Goal: Contribute content: Add original content to the website for others to see

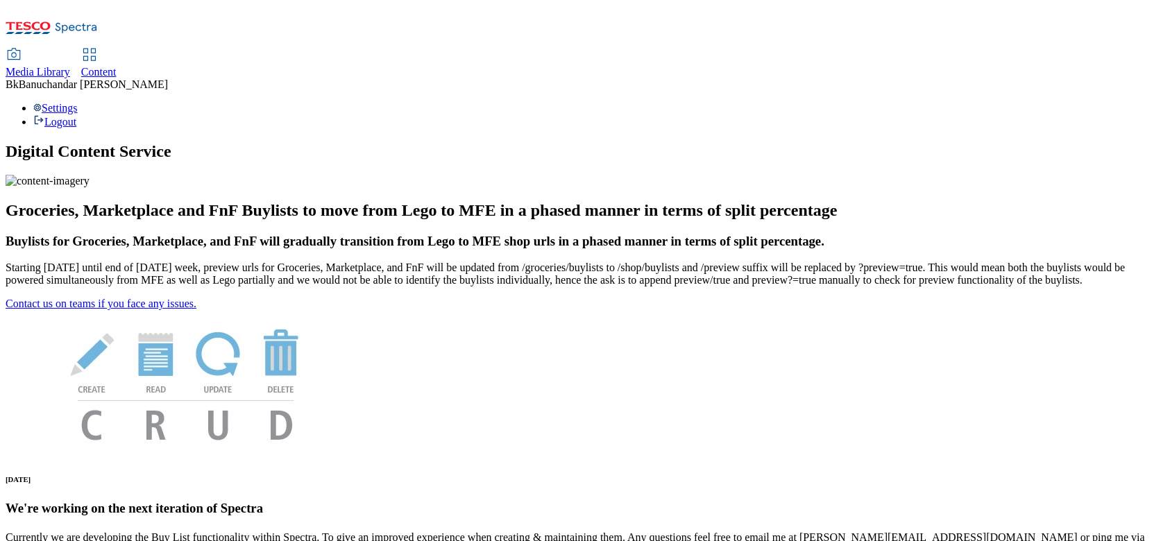
click at [70, 66] on span "Media Library" at bounding box center [38, 72] width 65 height 12
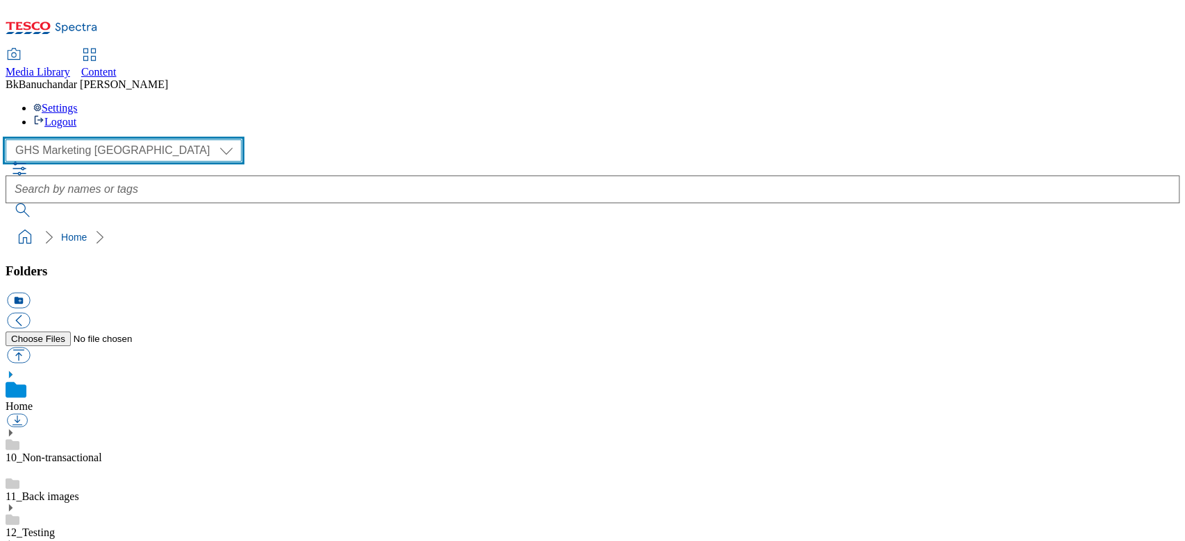
click at [78, 139] on select "GHS Marketing UK iGHS Marketing CE MCA CZ MCA HU MCA SK" at bounding box center [124, 150] width 236 height 22
select select "flare-ighs-ce-mktg"
click at [10, 139] on select "GHS Marketing UK iGHS Marketing CE MCA CZ MCA HU MCA SK" at bounding box center [124, 150] width 236 height 22
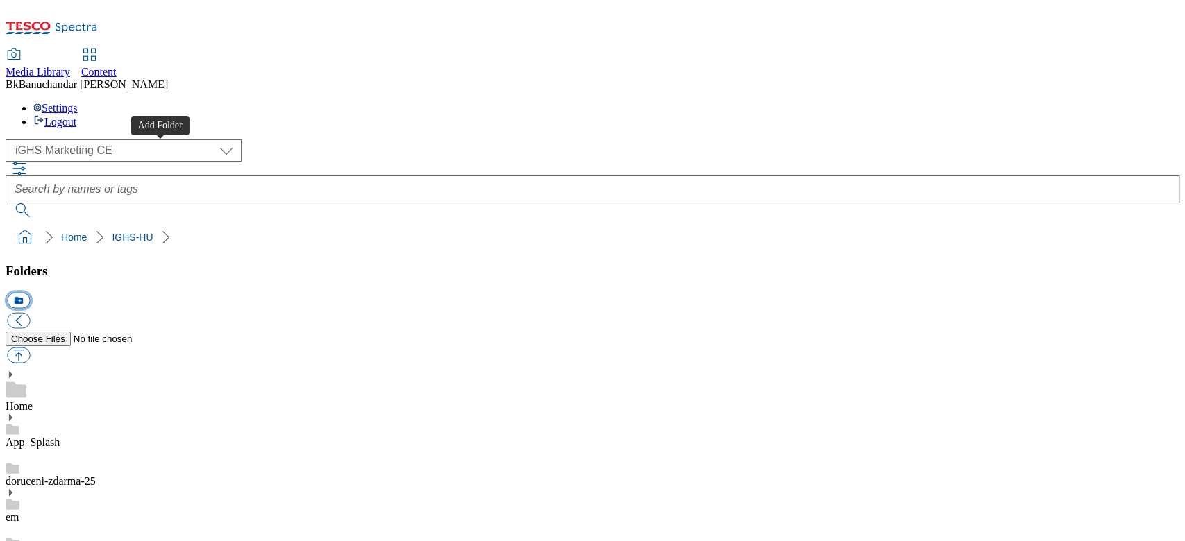
click at [30, 293] on button "icon_new_folder" at bounding box center [18, 301] width 23 height 16
type input "w26_25"
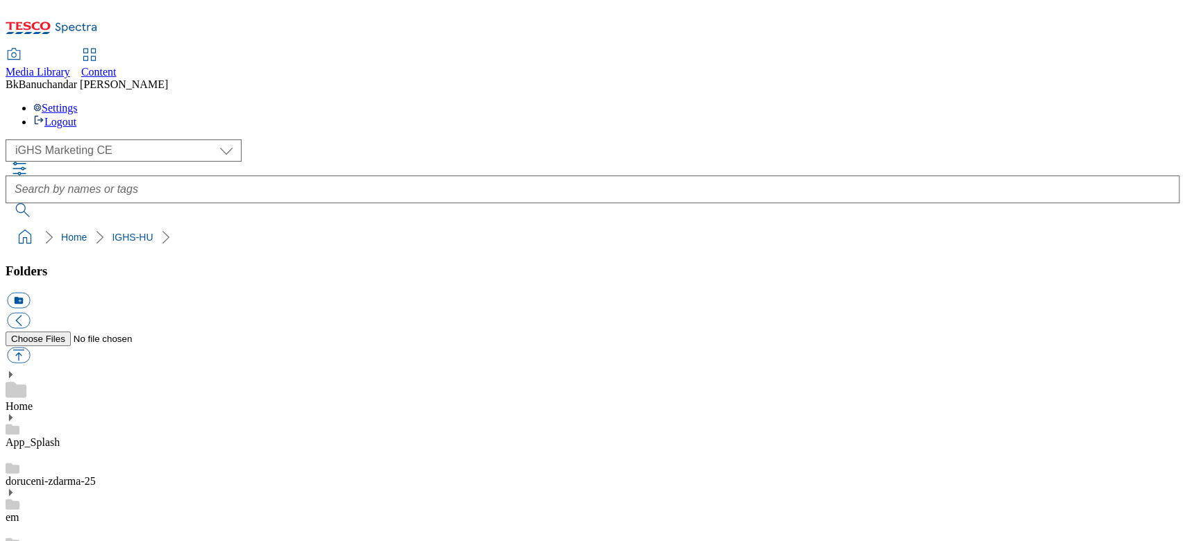
click at [30, 348] on button "button" at bounding box center [18, 356] width 23 height 16
type input "C:\fakepath\EN_1.png"
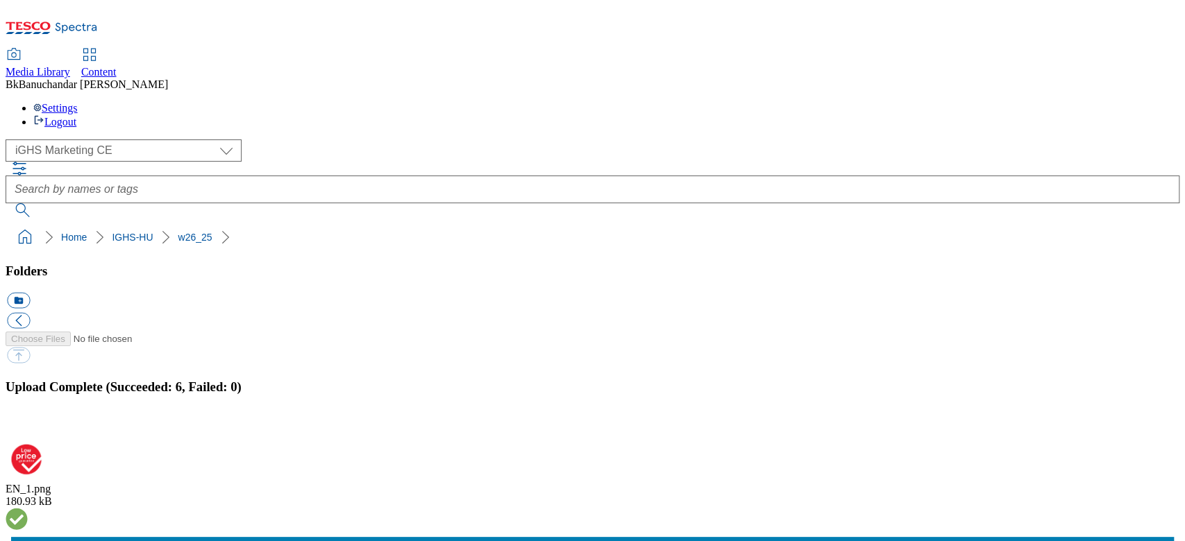
click at [28, 424] on button "button" at bounding box center [17, 430] width 21 height 13
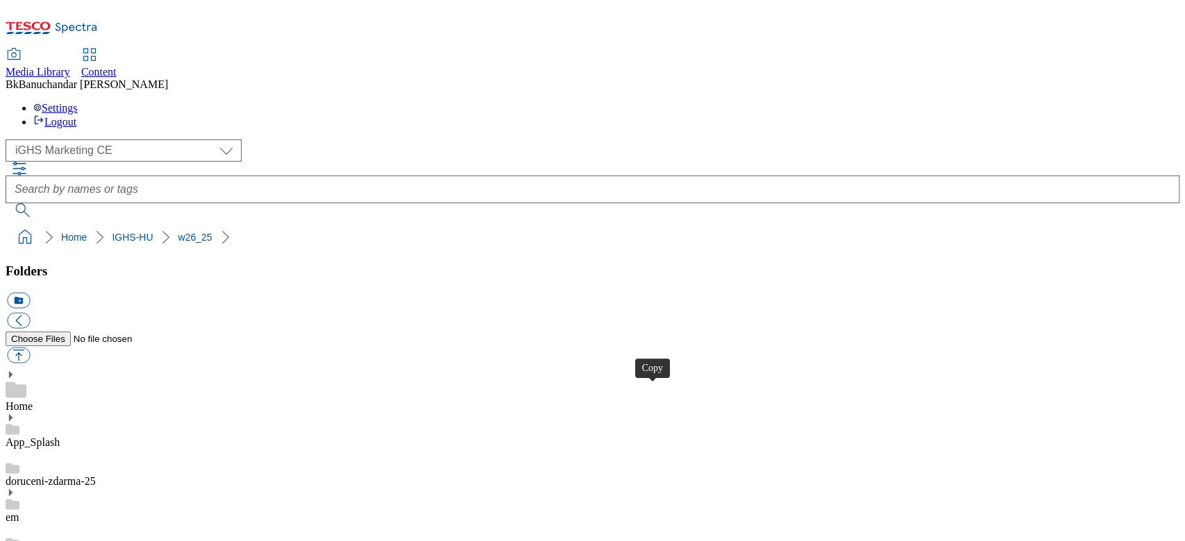
click at [30, 348] on button "button" at bounding box center [18, 356] width 23 height 16
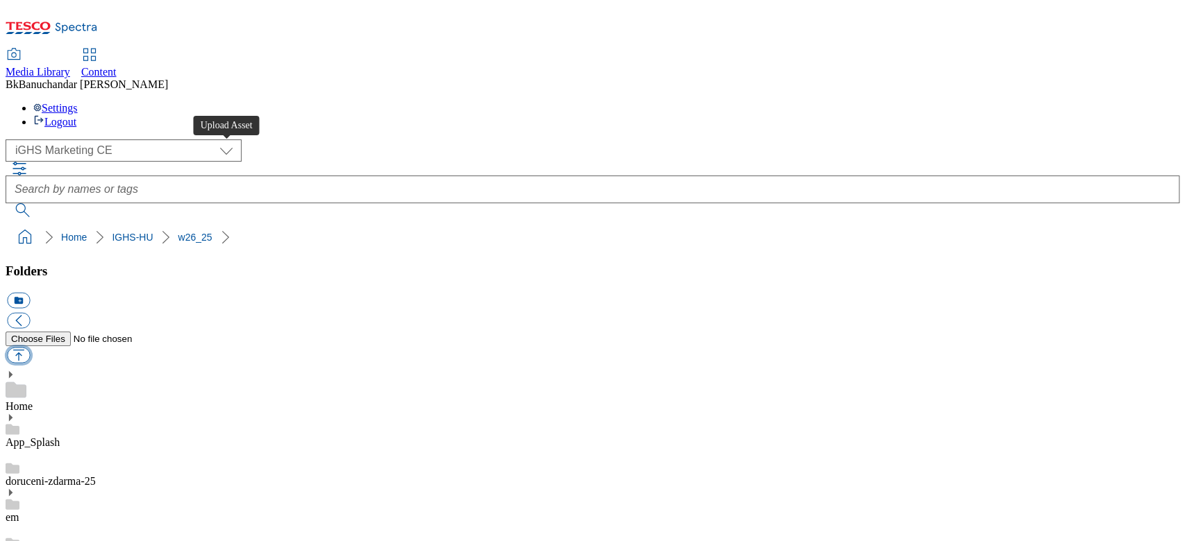
type input "C:\fakepath\slide_en_1.jpg"
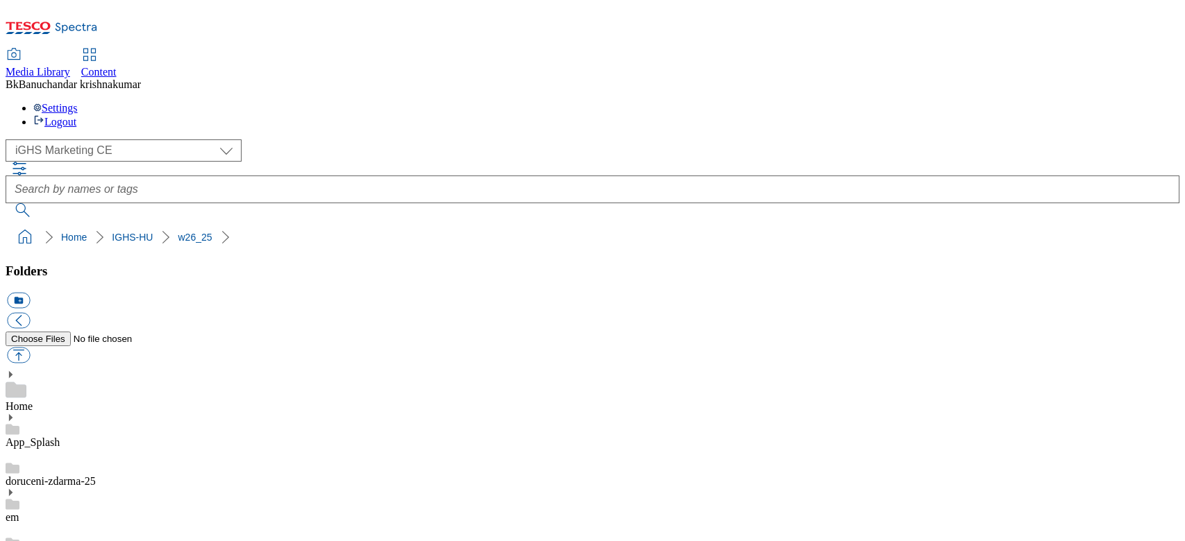
select select "flare-ighs-ce-mktg"
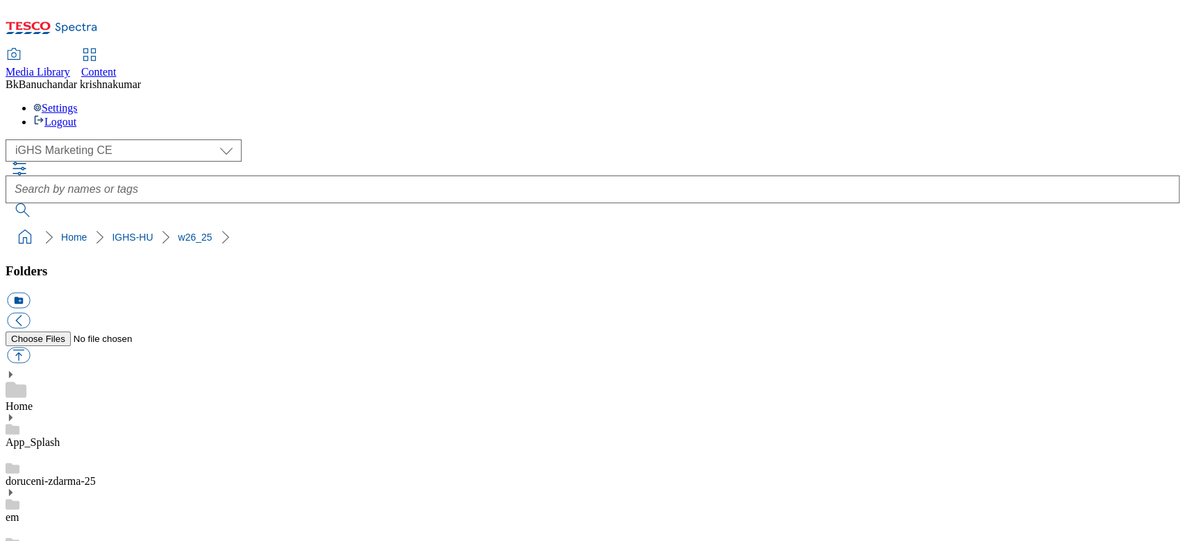
scroll to position [0, 0]
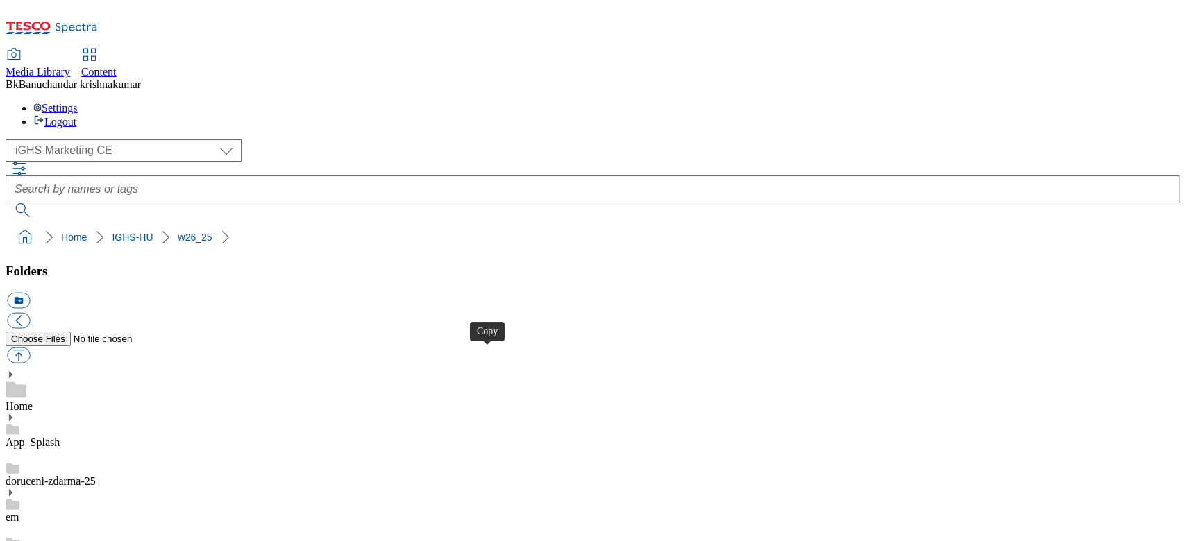
click at [30, 348] on button "button" at bounding box center [18, 356] width 23 height 16
type input "C:\fakepath\product_en_1.jpg"
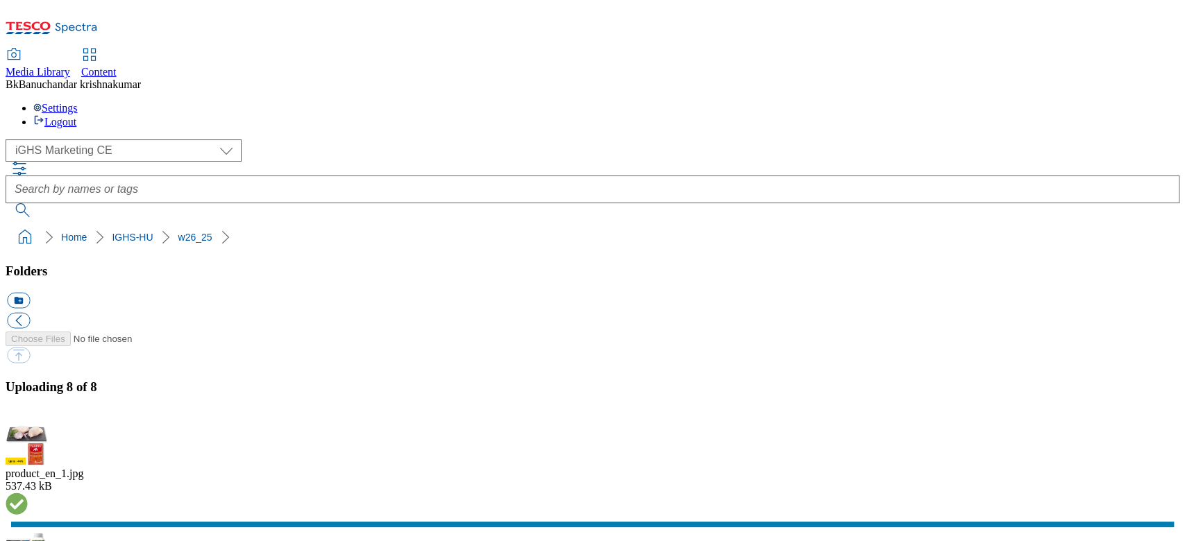
scroll to position [221, 0]
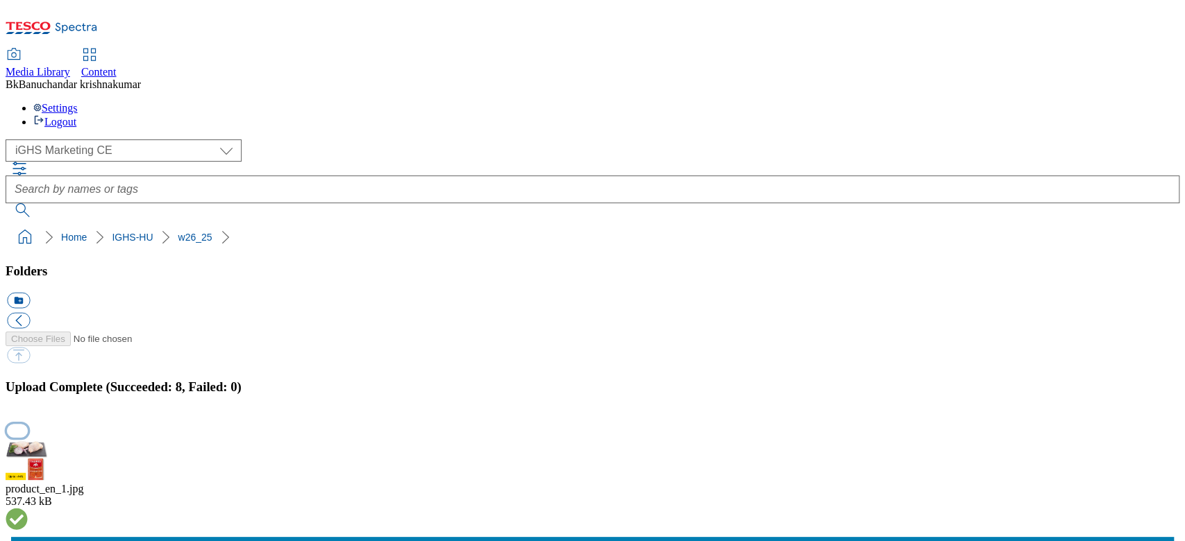
click at [28, 424] on button "button" at bounding box center [17, 430] width 21 height 13
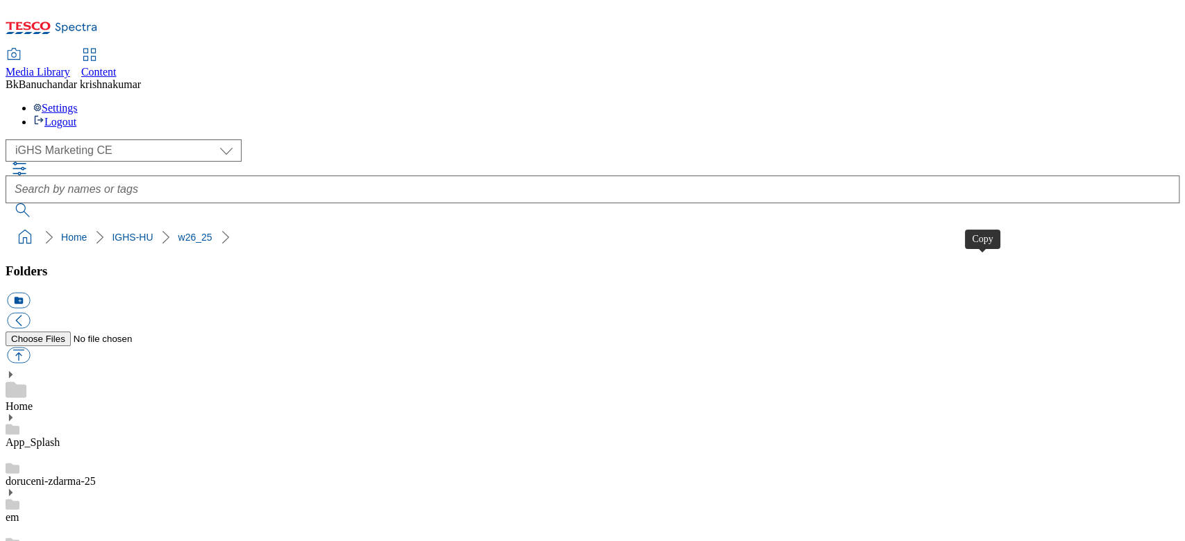
click at [30, 348] on button "button" at bounding box center [18, 356] width 23 height 16
type input "C:\fakepath\trade_en_1.jpg"
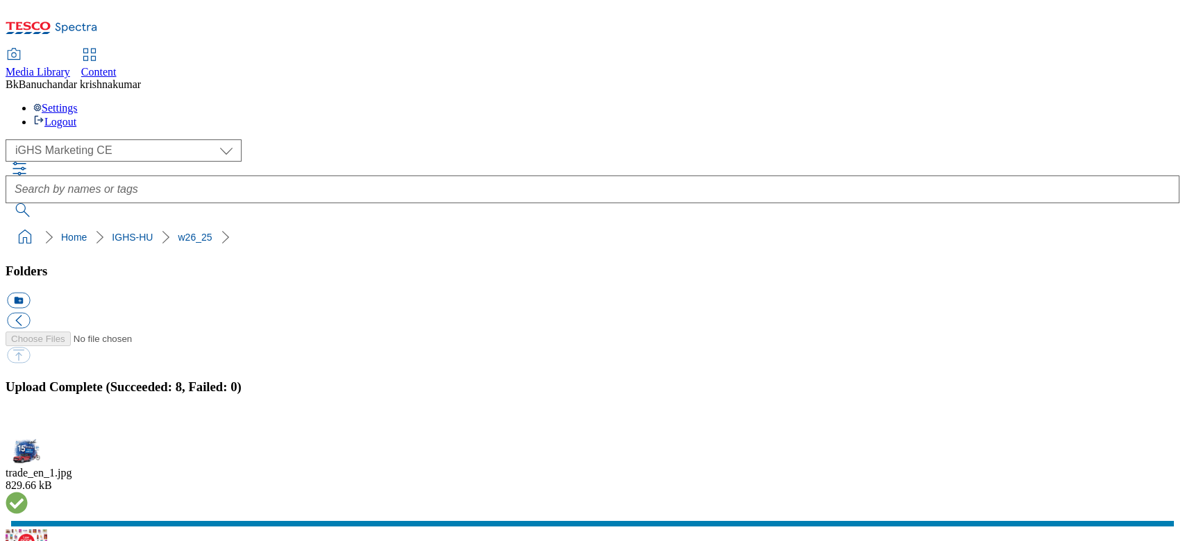
select select "flare-ighs-ce-mktg"
click at [28, 424] on button "button" at bounding box center [17, 430] width 21 height 13
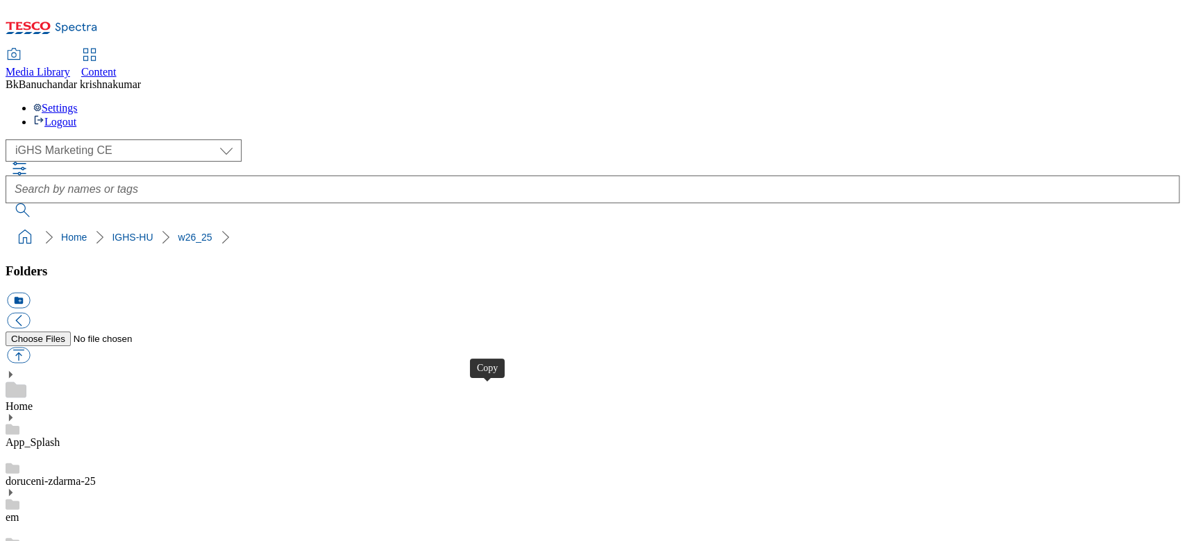
click at [30, 348] on button "button" at bounding box center [18, 356] width 23 height 16
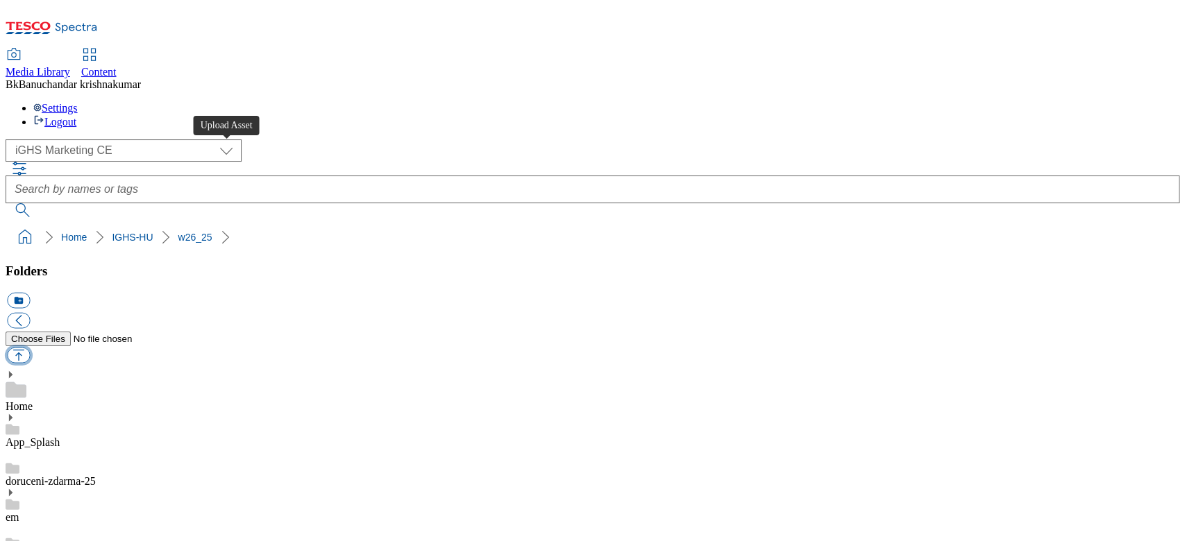
type input "C:\fakepath\content_en_1.jpg"
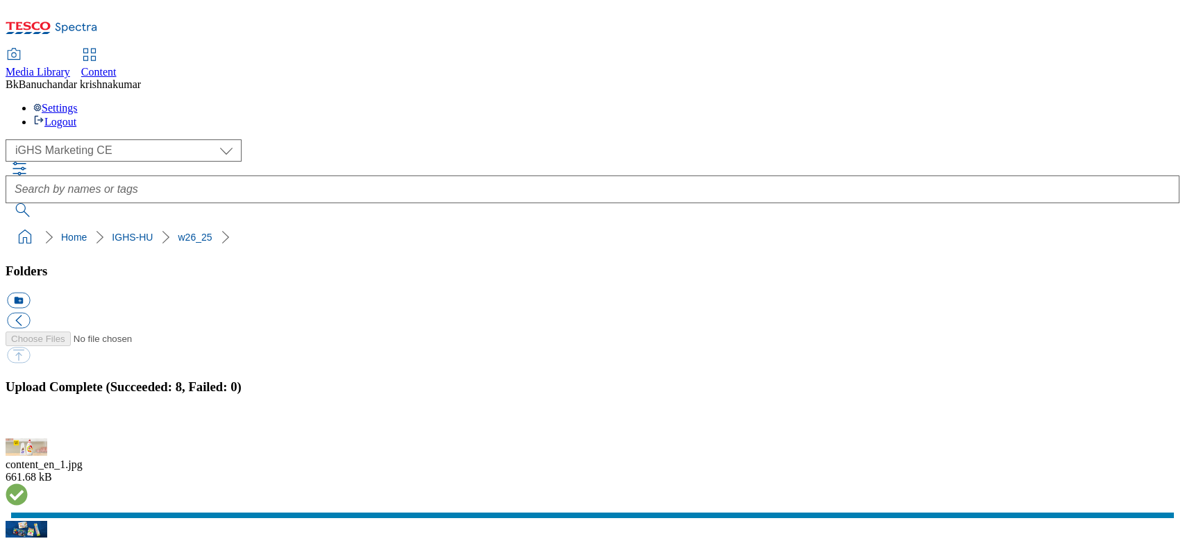
select select "flare-ighs-ce-mktg"
click at [28, 424] on button "button" at bounding box center [17, 430] width 21 height 13
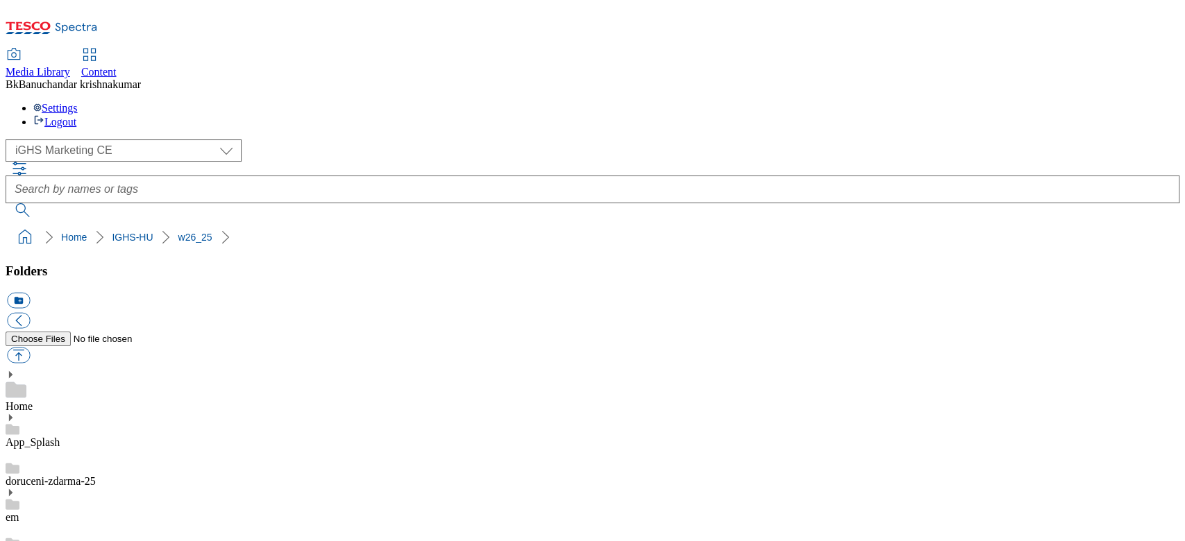
scroll to position [185, 0]
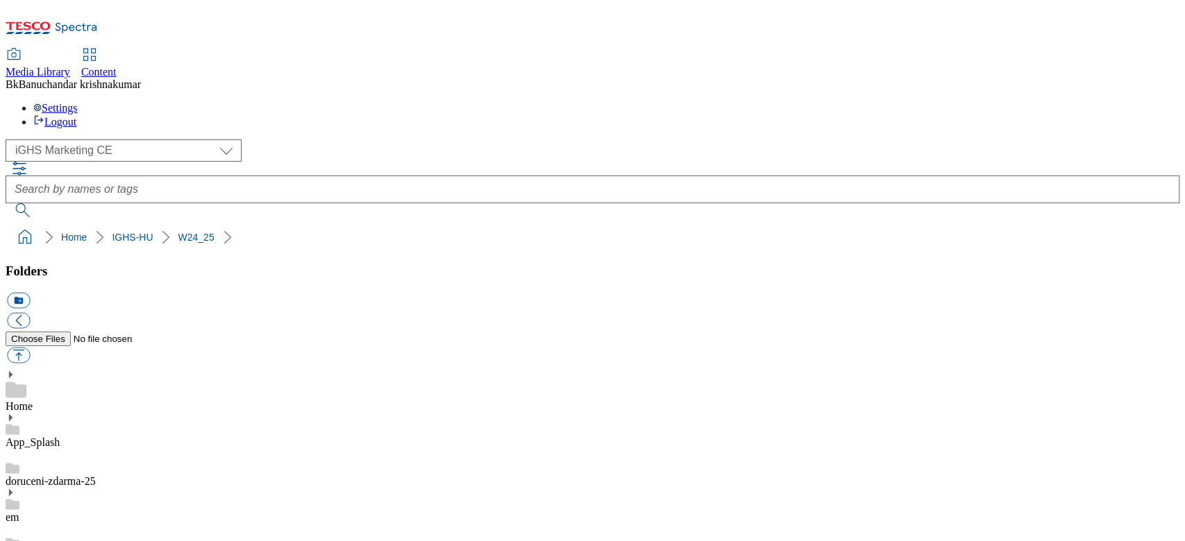
click at [30, 348] on button "button" at bounding box center [18, 356] width 23 height 16
type input "C:\fakepath\bg_slide.jpg"
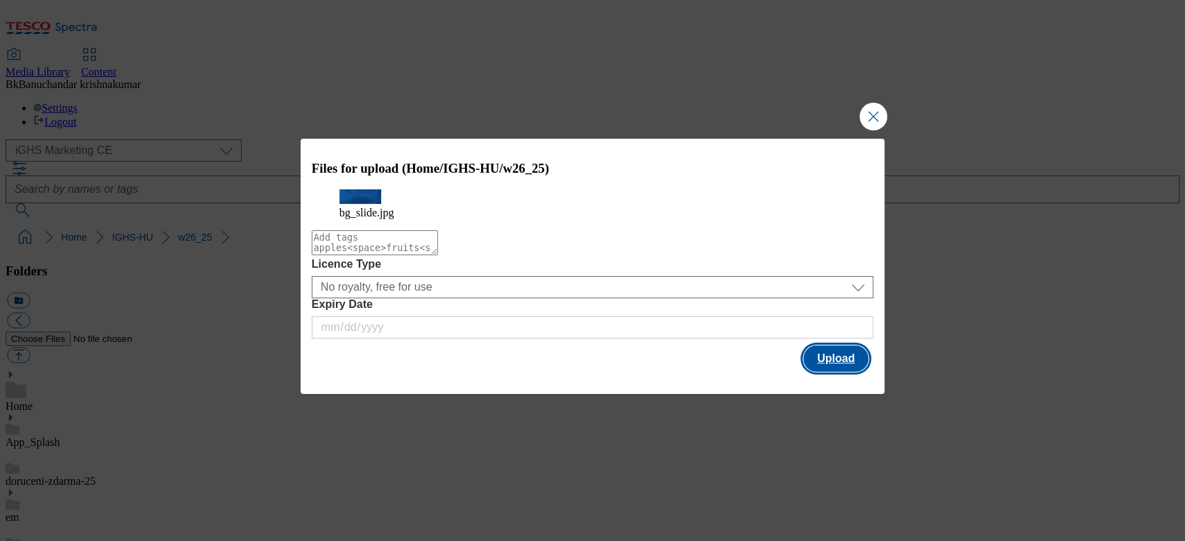
click at [815, 371] on button "Upload" at bounding box center [835, 359] width 65 height 26
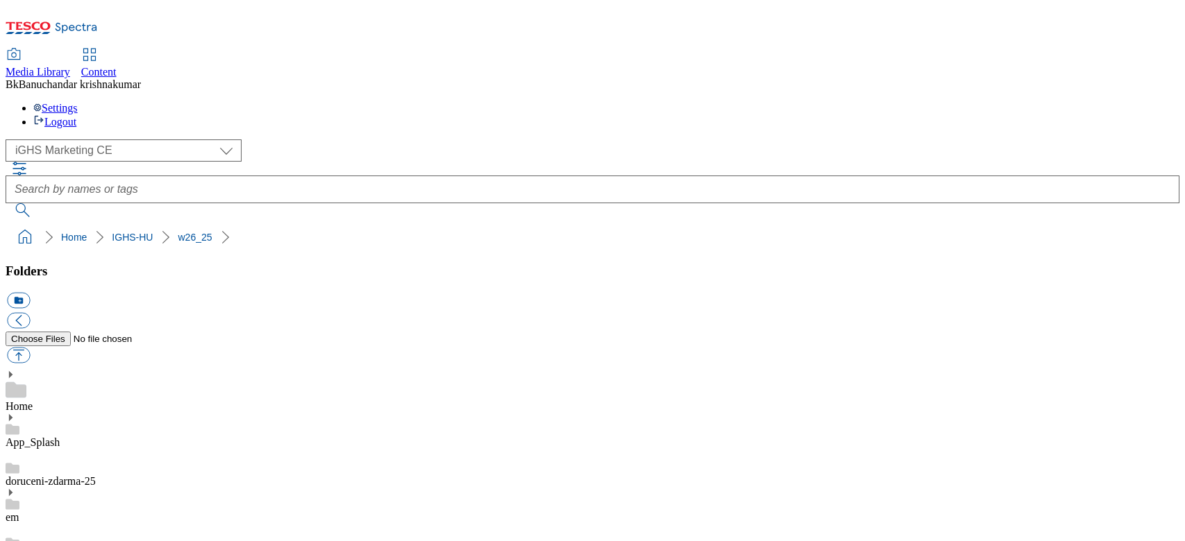
select select "flare-ighs-ce-mktg"
